Goal: Task Accomplishment & Management: Complete application form

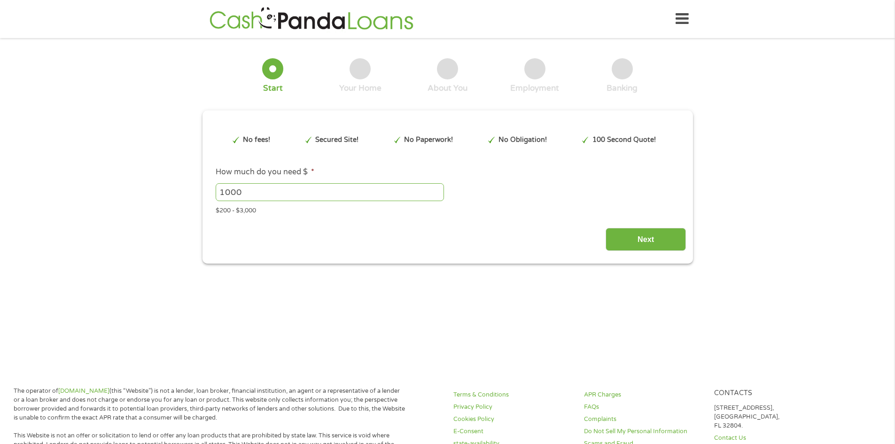
type input "Cj0KCQjw58PGBhCkARIsADbDilzHWxJY1ArqeqslUy-sXt-jYSfLBhCxm9fSWmOODrSW9b11Pov3Z2A…"
click at [332, 183] on input "1000" at bounding box center [330, 192] width 228 height 18
click at [421, 187] on input "1000" at bounding box center [330, 192] width 228 height 18
click at [440, 194] on input "999" at bounding box center [330, 192] width 228 height 18
click at [438, 194] on input "998" at bounding box center [330, 192] width 228 height 18
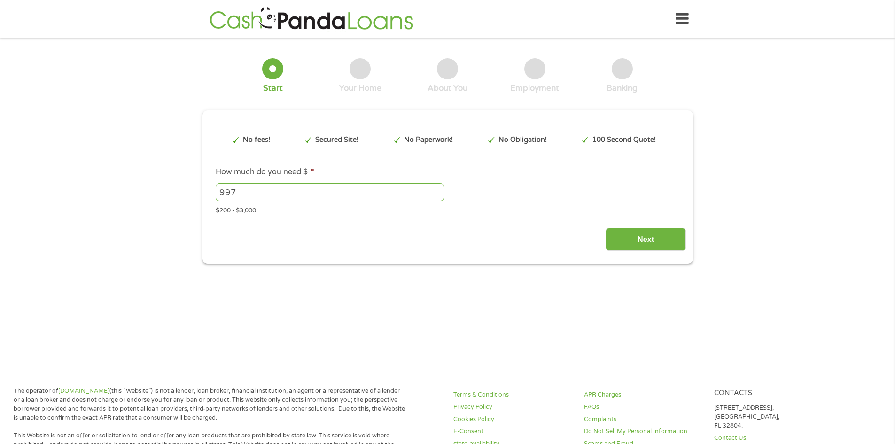
click at [438, 194] on input "997" at bounding box center [330, 192] width 228 height 18
click at [425, 194] on input "997" at bounding box center [330, 192] width 228 height 18
type input "600"
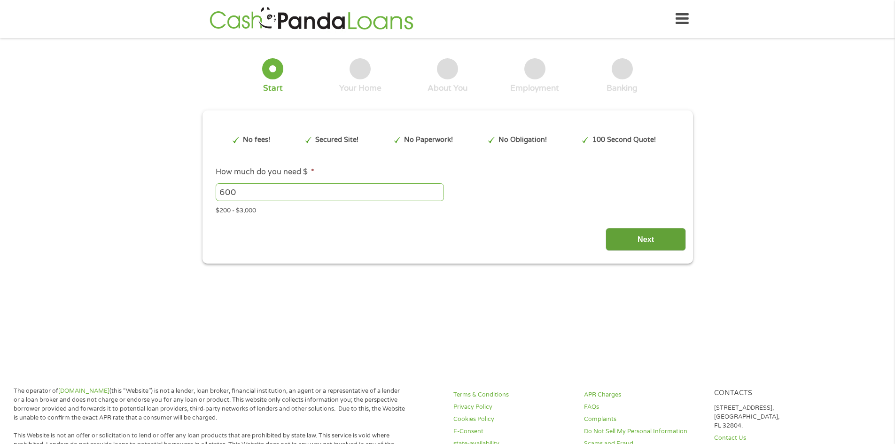
click at [626, 236] on input "Next" at bounding box center [645, 239] width 80 height 23
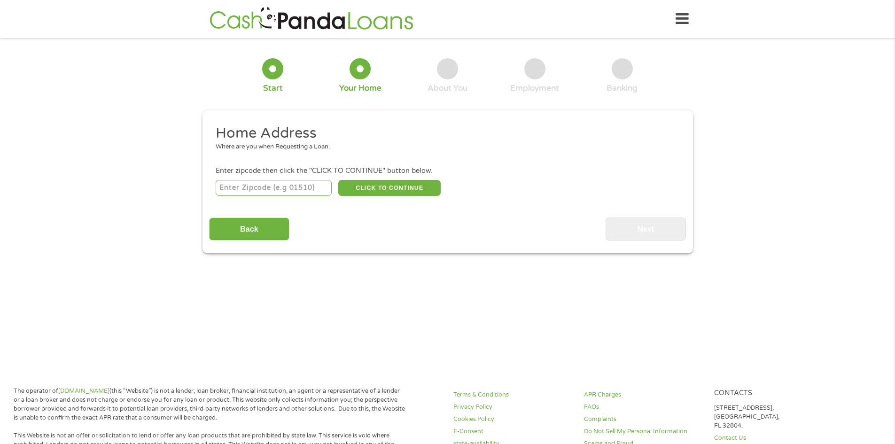
click at [254, 186] on input "number" at bounding box center [274, 188] width 116 height 16
type input "39042"
click at [353, 182] on button "CLICK TO CONTINUE" at bounding box center [389, 188] width 102 height 16
type input "39042"
type input "[PERSON_NAME]"
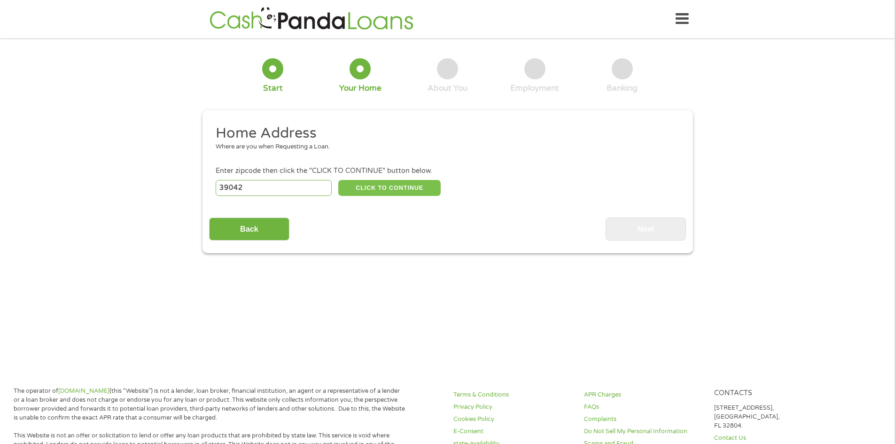
select select "[US_STATE]"
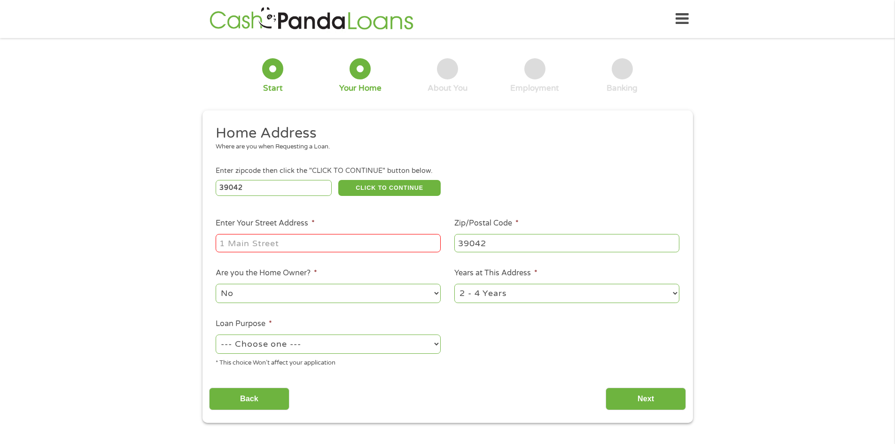
click at [282, 192] on input "39042" at bounding box center [274, 188] width 116 height 16
click at [283, 192] on input "39042" at bounding box center [274, 188] width 116 height 16
click at [287, 189] on input "39042" at bounding box center [274, 188] width 116 height 16
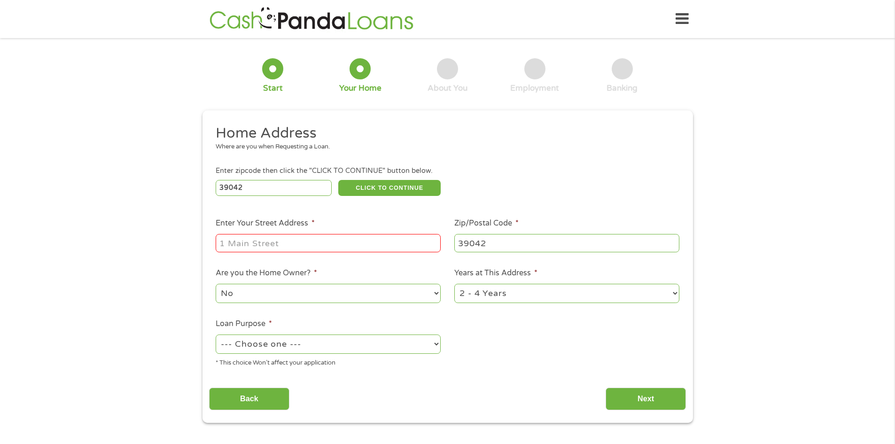
click at [287, 189] on input "39042" at bounding box center [274, 188] width 116 height 16
type input "39208"
click at [401, 189] on button "CLICK TO CONTINUE" at bounding box center [389, 188] width 102 height 16
type input "39208"
type input "Pearl"
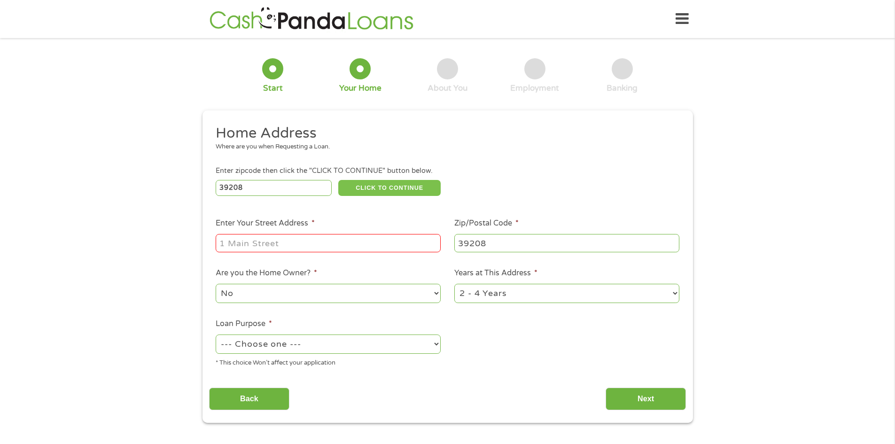
click at [362, 186] on button "CLICK TO CONTINUE" at bounding box center [389, 188] width 102 height 16
click at [324, 245] on input "Enter Your Street Address *" at bounding box center [328, 243] width 225 height 18
type input "[STREET_ADDRESS]"
select select "24months"
select select "paybills"
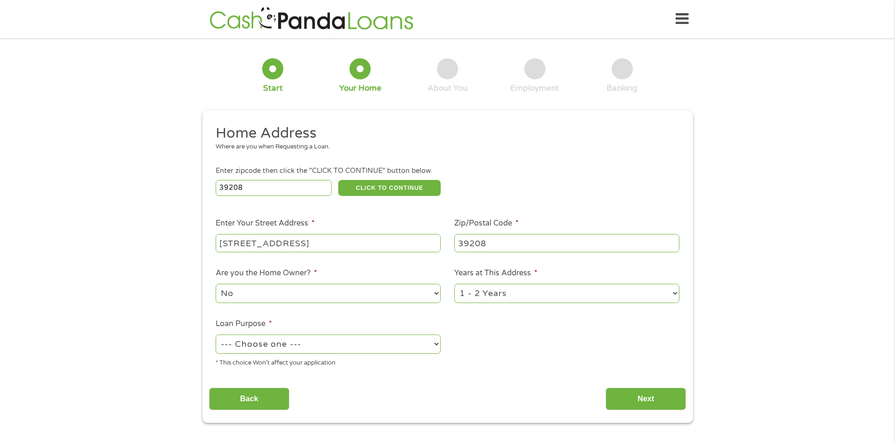
select select "paybills"
click at [653, 401] on input "Next" at bounding box center [645, 398] width 80 height 23
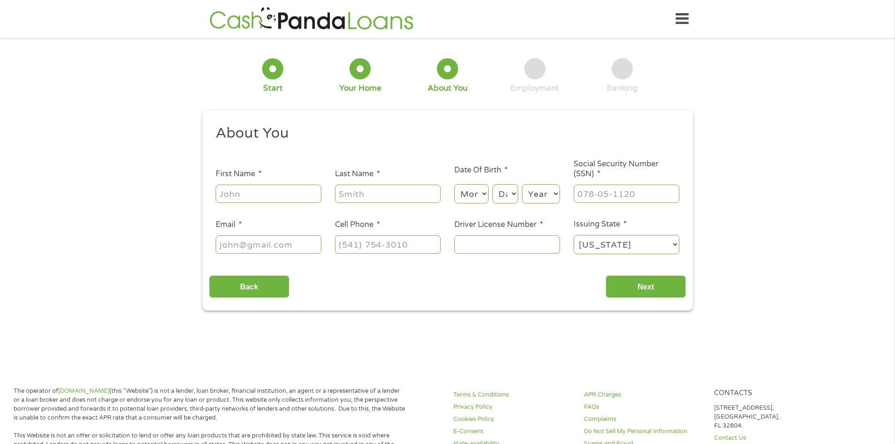
scroll to position [4, 4]
click at [236, 192] on input "First Name *" at bounding box center [269, 194] width 106 height 18
type input "[PERSON_NAME]"
type input "[EMAIL_ADDRESS][DOMAIN_NAME]"
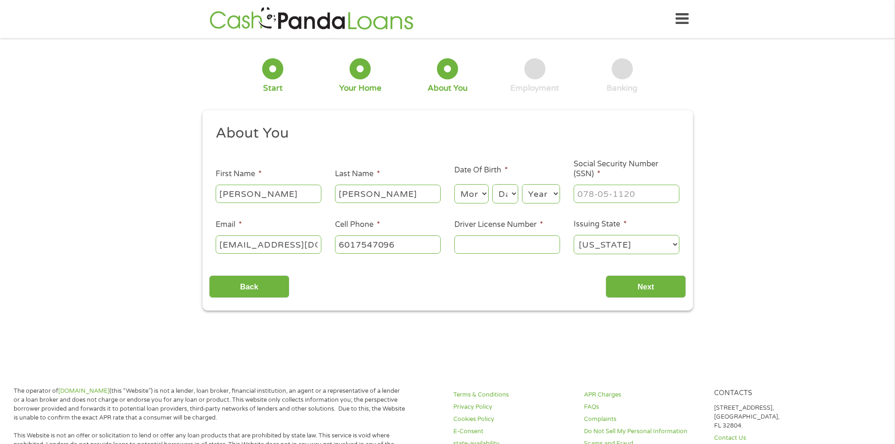
type input "[PHONE_NUMBER]"
click at [603, 196] on input "___-__-____" at bounding box center [626, 194] width 106 height 18
type input "425-67-4024"
click at [463, 189] on select "Month 1 2 3 4 5 6 7 8 9 10 11 12" at bounding box center [471, 193] width 34 height 19
select select "8"
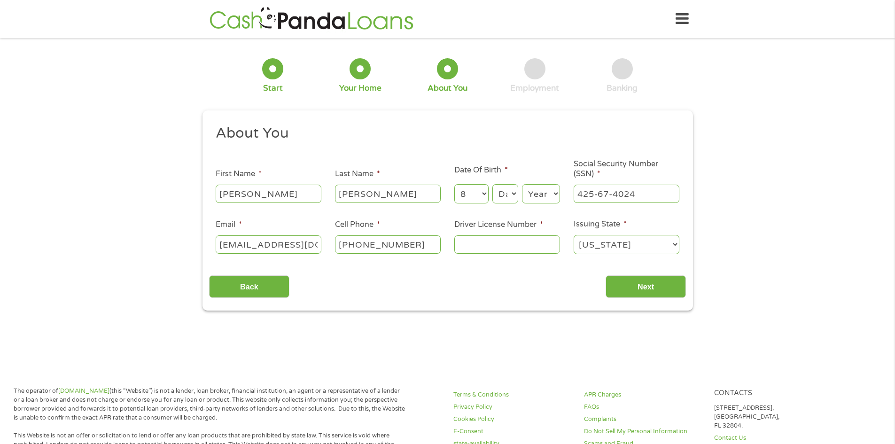
click at [454, 184] on select "Month 1 2 3 4 5 6 7 8 9 10 11 12" at bounding box center [471, 193] width 34 height 19
click at [512, 197] on select "Day 1 2 3 4 5 6 7 8 9 10 11 12 13 14 15 16 17 18 19 20 21 22 23 24 25 26 27 28 …" at bounding box center [504, 193] width 25 height 19
select select "3"
click at [492, 184] on select "Day 1 2 3 4 5 6 7 8 9 10 11 12 13 14 15 16 17 18 19 20 21 22 23 24 25 26 27 28 …" at bounding box center [504, 193] width 25 height 19
click at [540, 190] on select "Year [DATE] 2006 2005 2004 2003 2002 2001 2000 1999 1998 1997 1996 1995 1994 19…" at bounding box center [541, 193] width 38 height 19
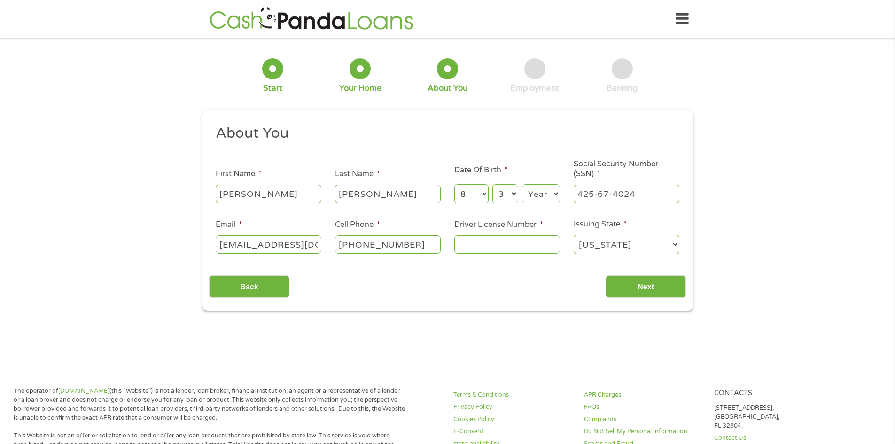
select select "1989"
click at [522, 184] on select "Year [DATE] 2006 2005 2004 2003 2002 2001 2000 1999 1998 1997 1996 1995 1994 19…" at bounding box center [541, 193] width 38 height 19
click at [487, 249] on input "Driver License Number *" at bounding box center [507, 244] width 106 height 18
type input "800442427"
click at [655, 292] on input "Next" at bounding box center [645, 286] width 80 height 23
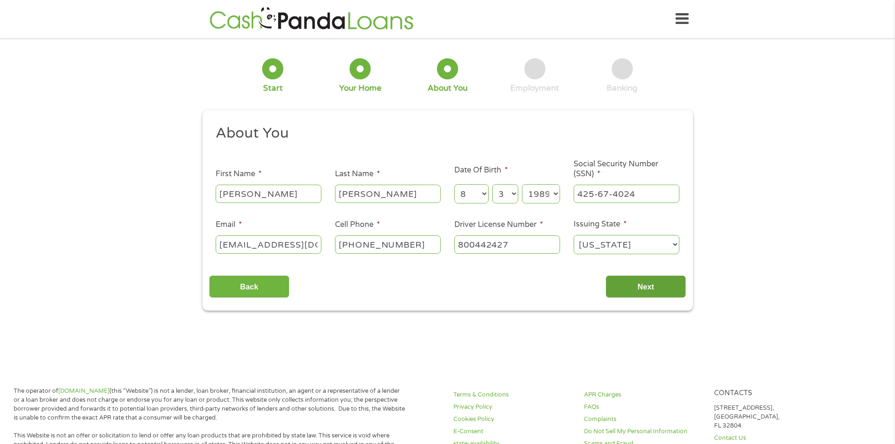
click at [639, 288] on input "Next" at bounding box center [645, 286] width 80 height 23
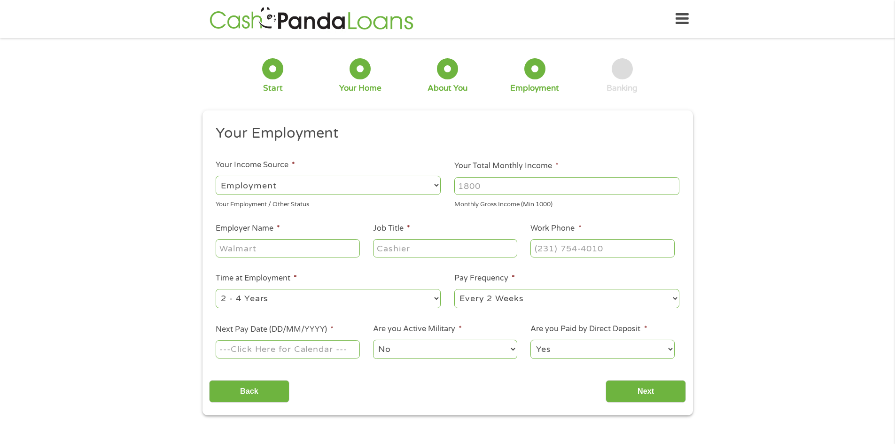
click at [320, 194] on select "--- Choose one --- Employment [DEMOGRAPHIC_DATA] Benefits" at bounding box center [328, 185] width 225 height 19
click at [527, 187] on input "Your Total Monthly Income *" at bounding box center [566, 186] width 225 height 18
type input "2500"
click at [274, 251] on input "Employer Name *" at bounding box center [288, 248] width 144 height 18
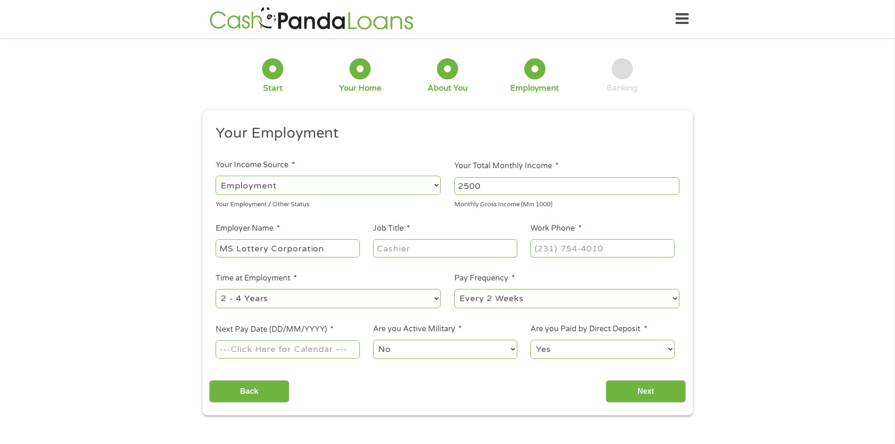
type input "MS Lottery Corporation"
type input "Customer Service"
type input "[PHONE_NUMBER]"
select select "12months"
select select "60months"
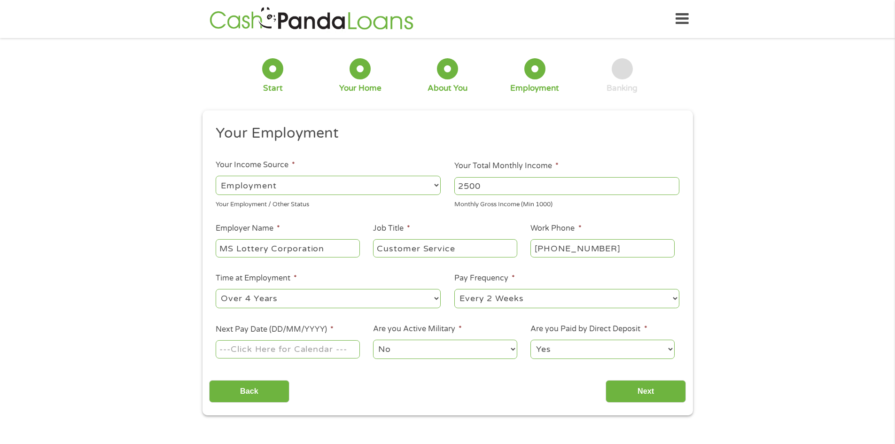
select select "weekly"
type input "[DATE]"
click at [642, 387] on input "Next" at bounding box center [645, 391] width 80 height 23
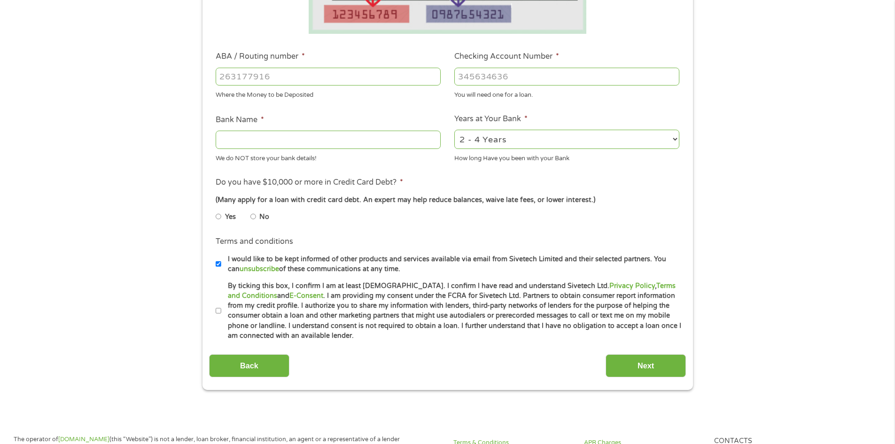
scroll to position [188, 0]
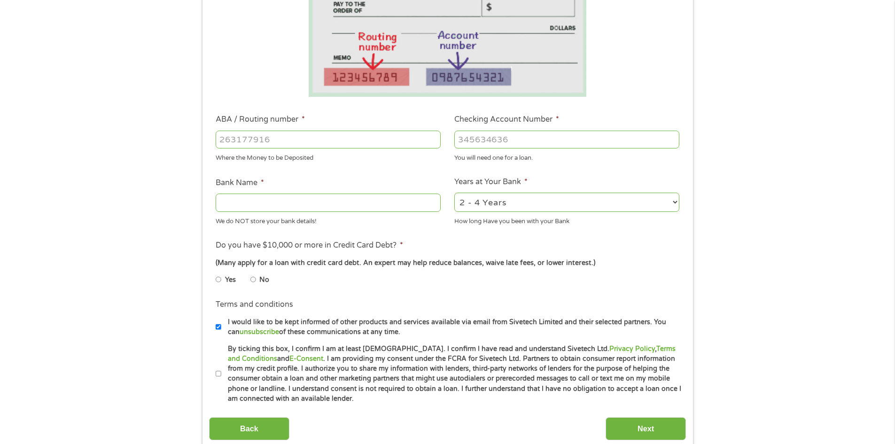
click at [339, 146] on input "ABA / Routing number *" at bounding box center [328, 140] width 225 height 18
